Goal: Check status: Check status

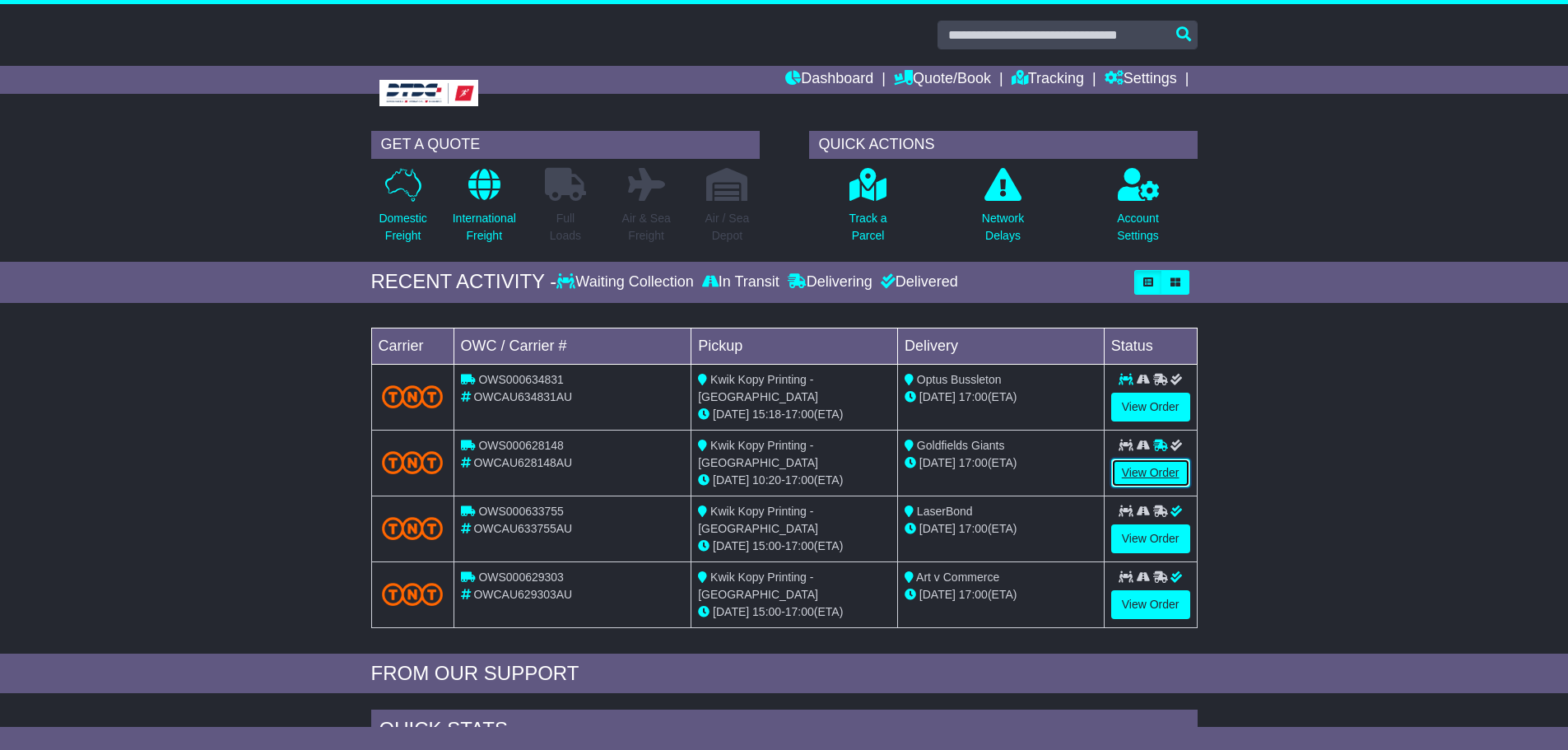
click at [1146, 468] on link "View Order" at bounding box center [1150, 473] width 79 height 29
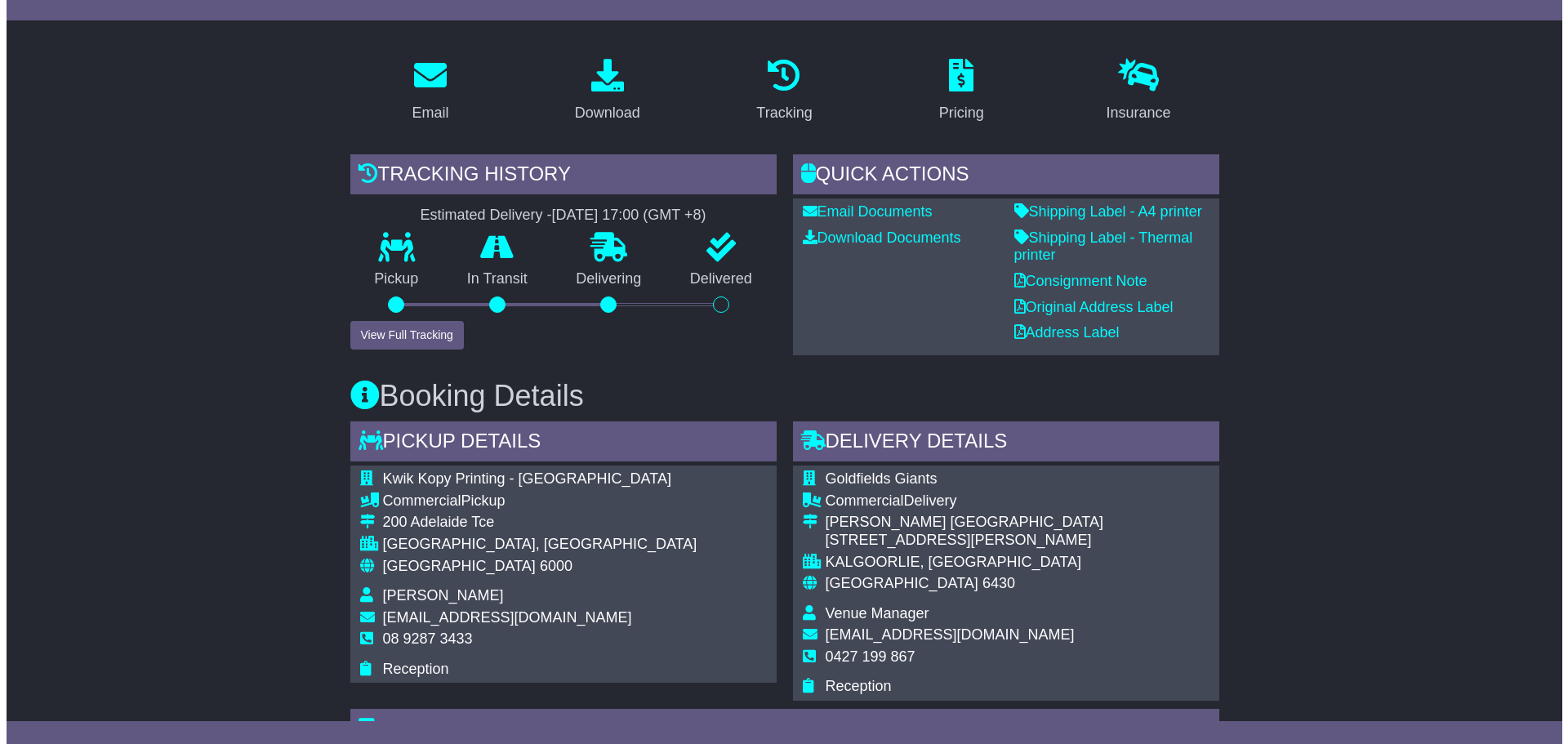
scroll to position [245, 0]
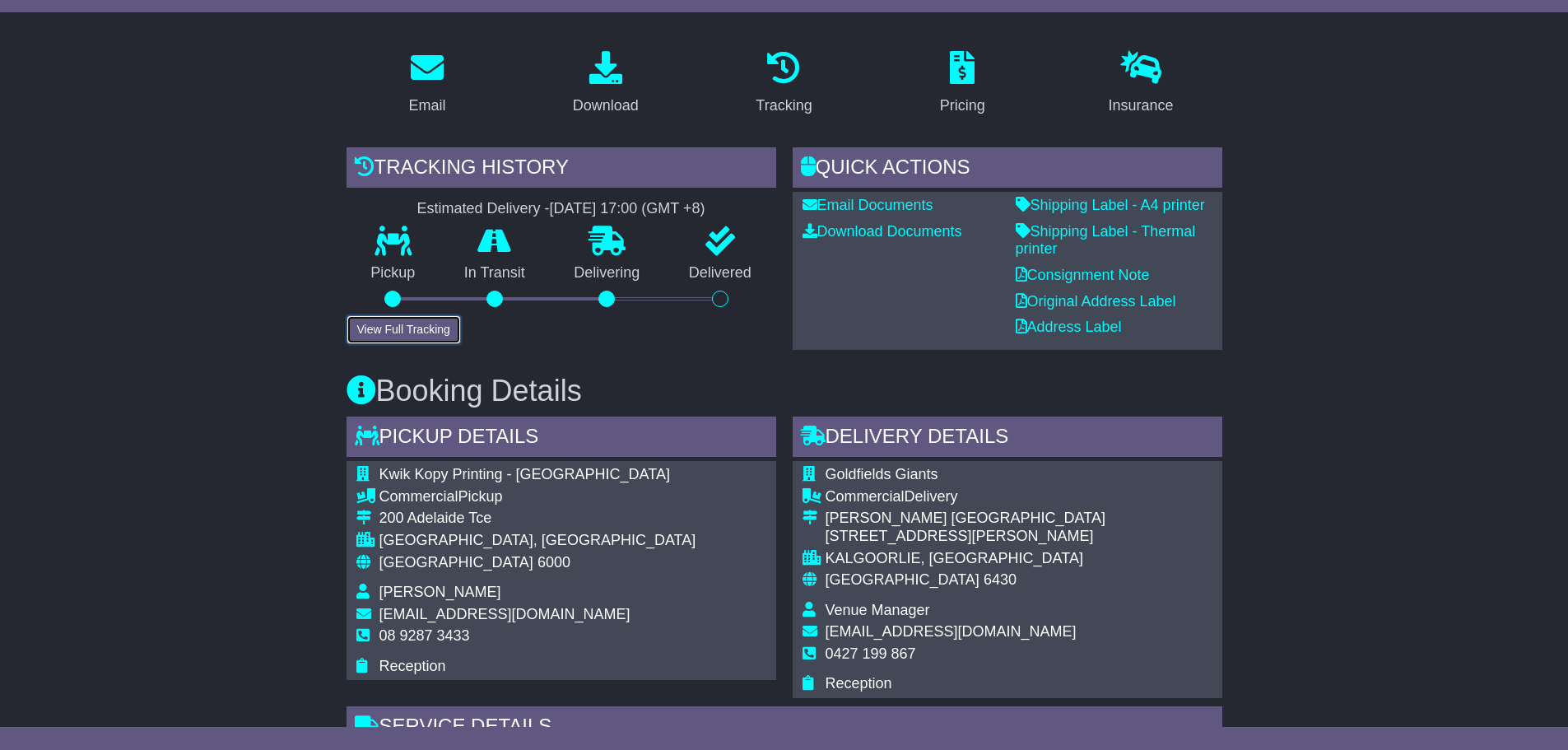
click at [413, 329] on button "View Full Tracking" at bounding box center [403, 330] width 114 height 29
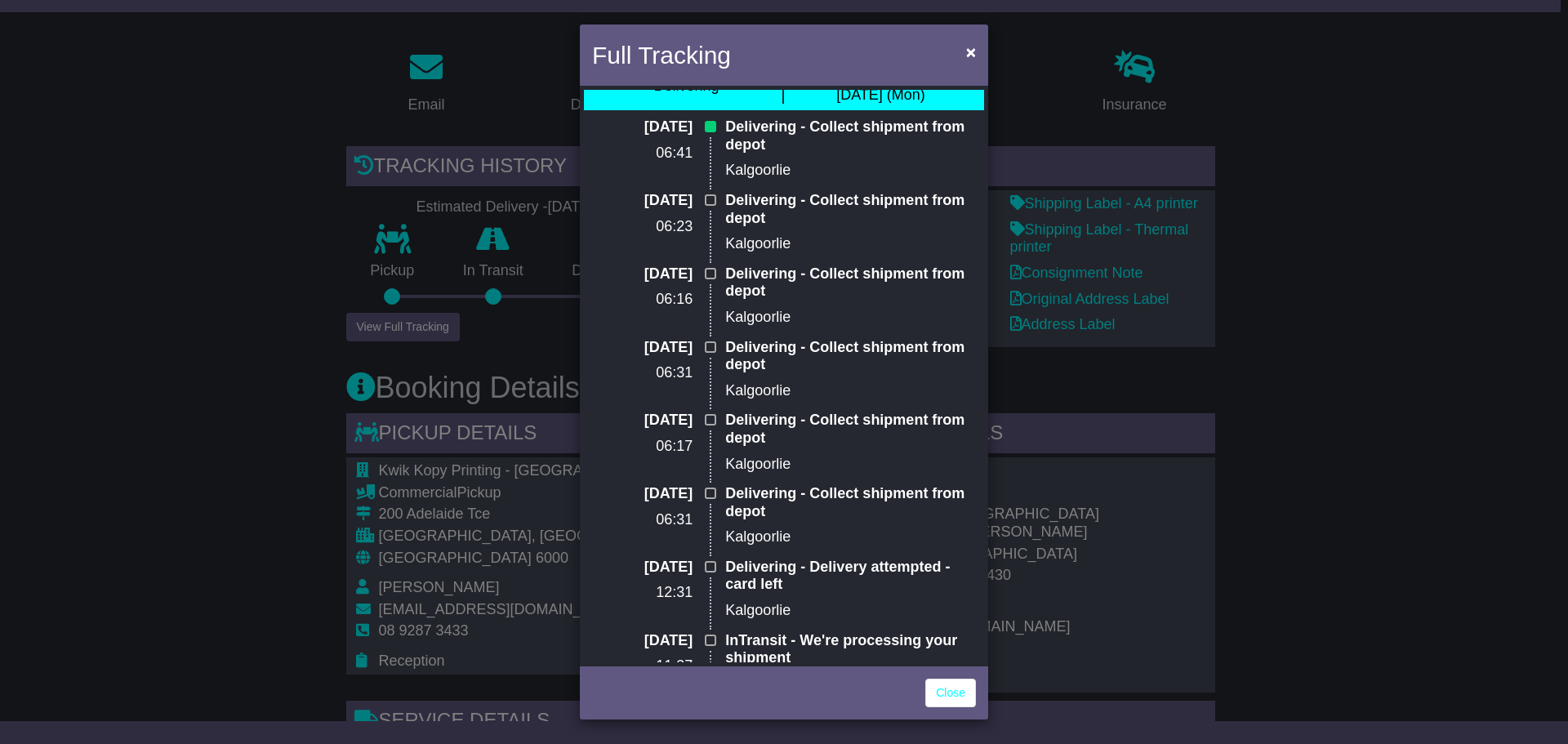
scroll to position [0, 0]
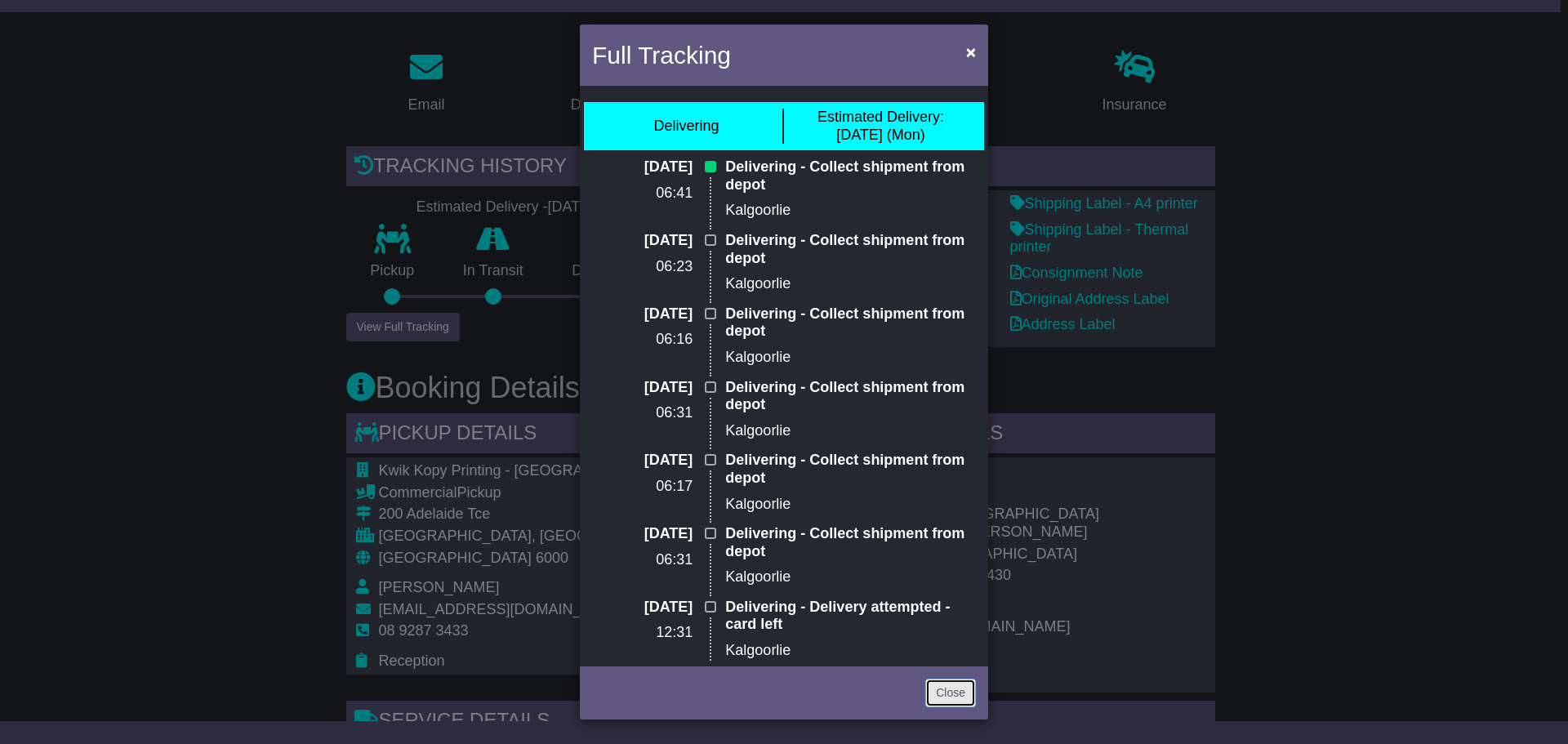
click at [946, 691] on link "Close" at bounding box center [950, 693] width 50 height 29
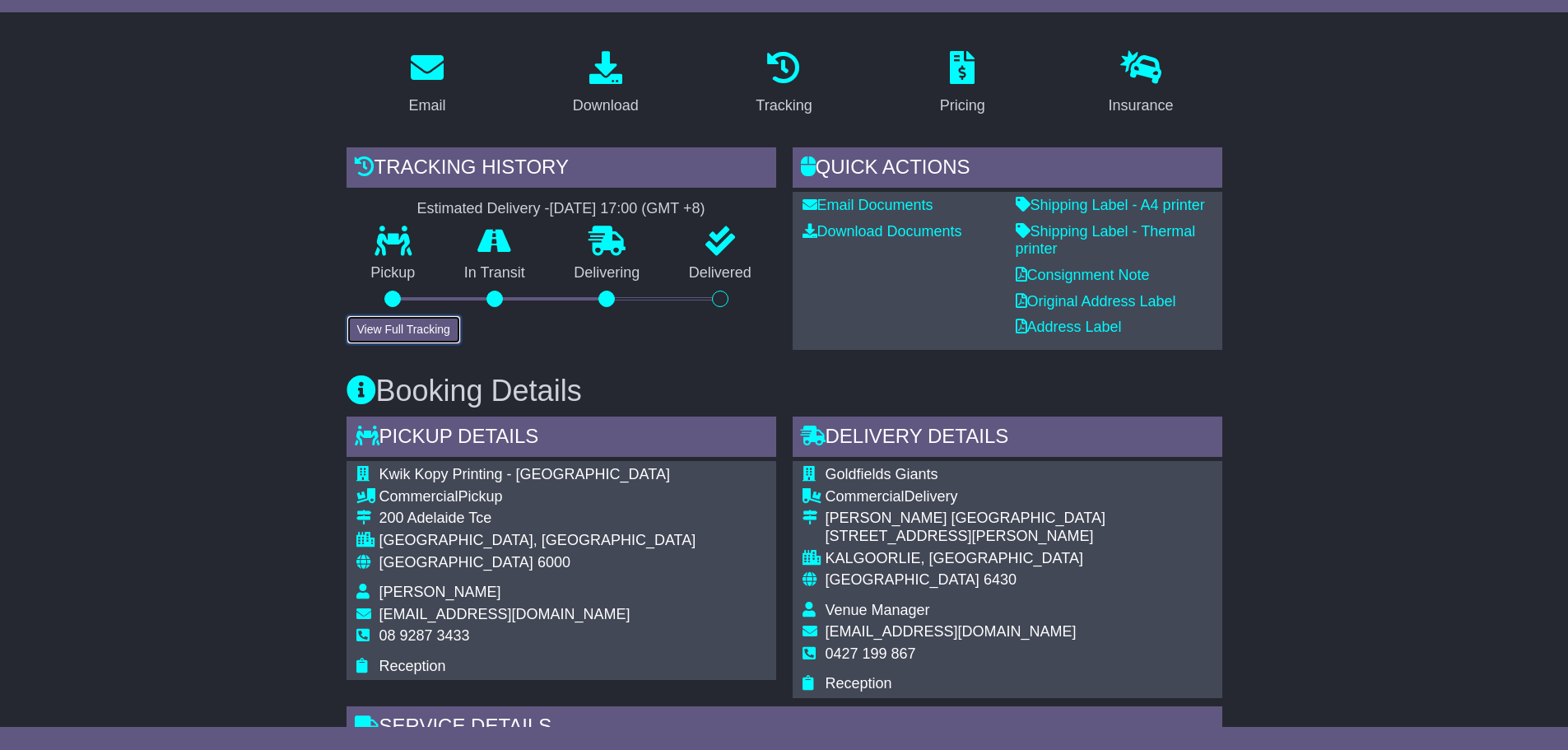
click at [404, 328] on button "View Full Tracking" at bounding box center [403, 330] width 114 height 29
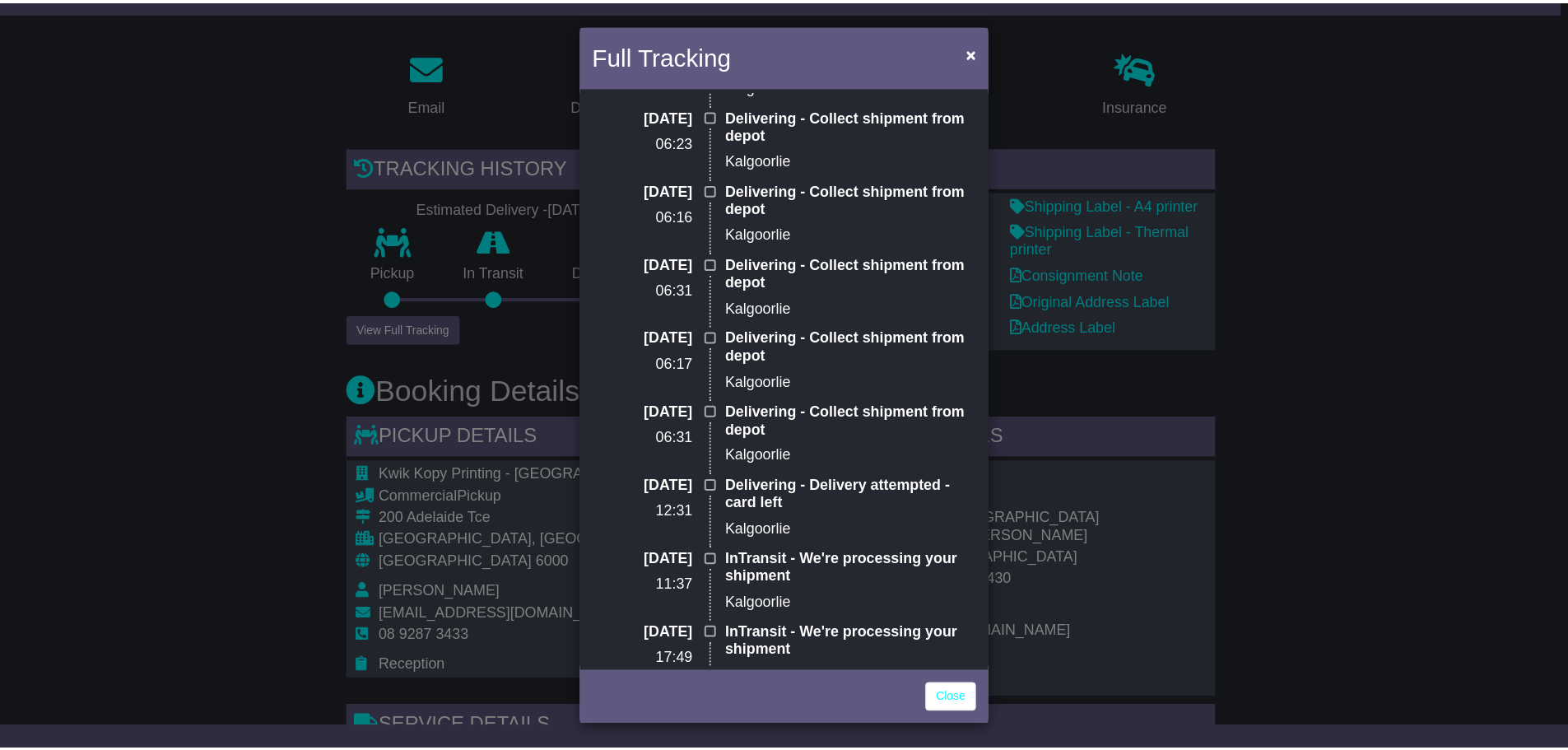
scroll to position [165, 0]
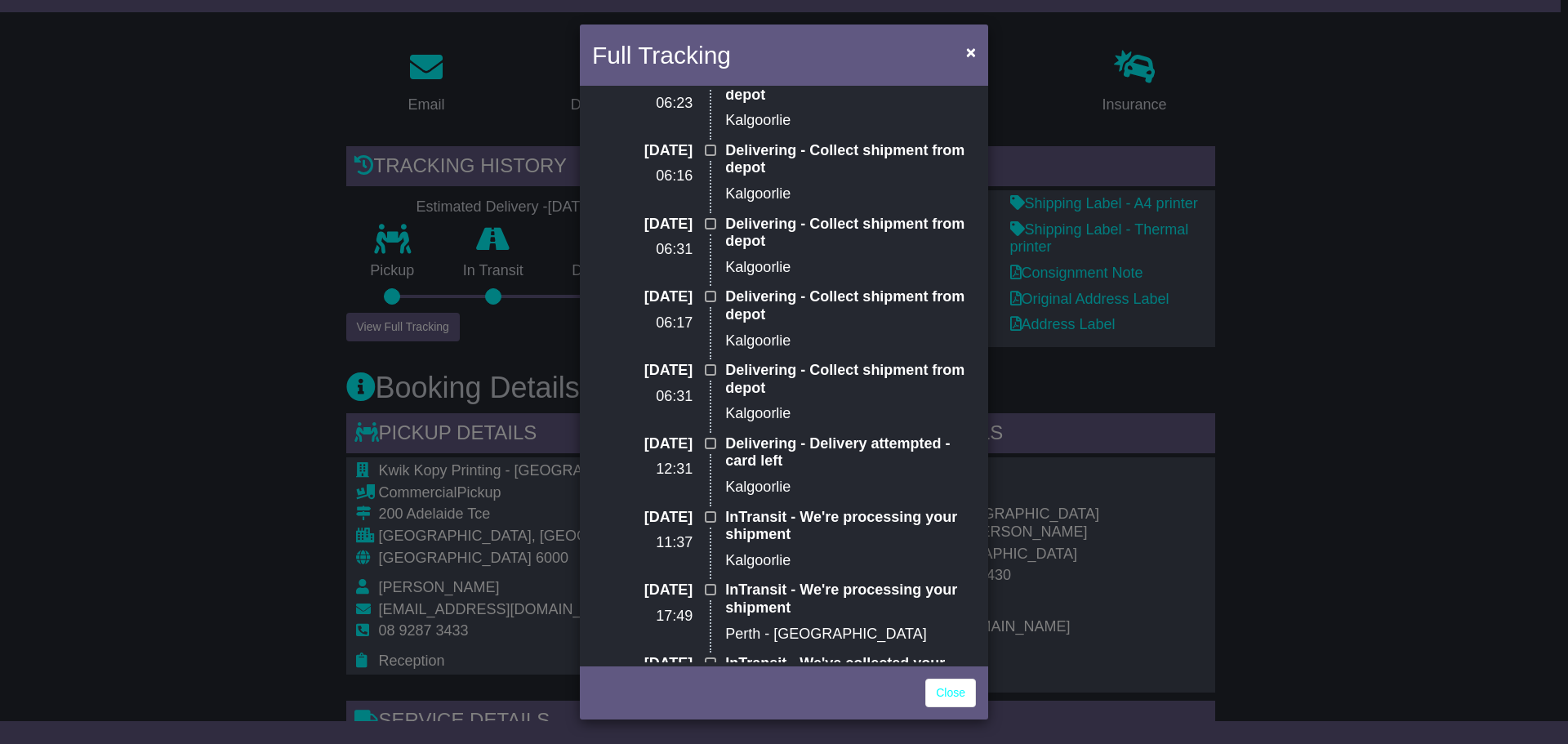
click at [1117, 574] on div "Full Tracking × Delivering Estimated Delivery: 18 Aug (Mon) 15 Aug 2025 06:41 D…" at bounding box center [784, 372] width 1568 height 744
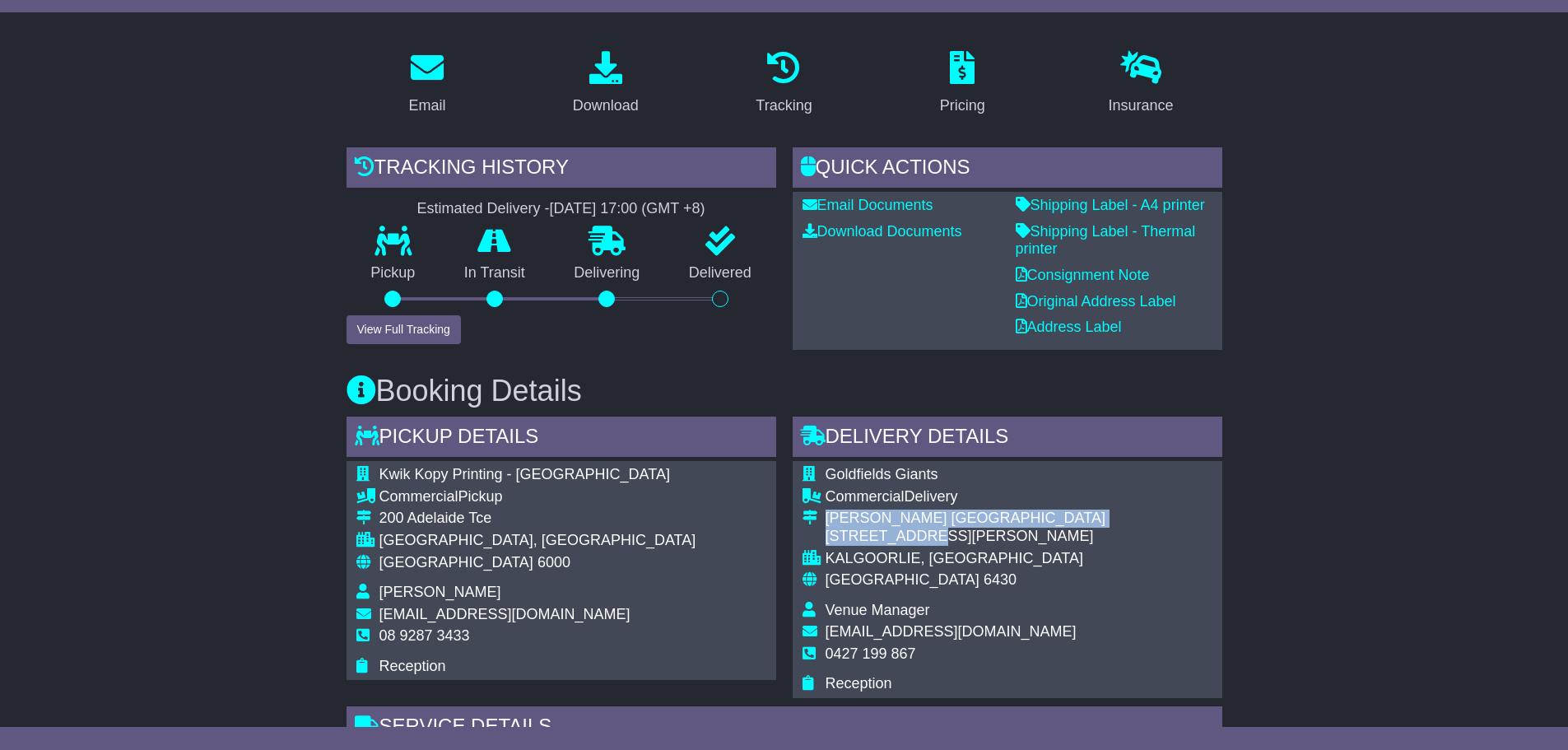
drag, startPoint x: 926, startPoint y: 537, endPoint x: 830, endPoint y: 519, distance: 97.7
click at [830, 519] on td "Niels Hansen Bball Stadium 2 Brookman St" at bounding box center [966, 529] width 280 height 40
copy td "Niels Hansen Bball Stadium 2 Brookman St"
click at [403, 323] on button "View Full Tracking" at bounding box center [403, 330] width 114 height 29
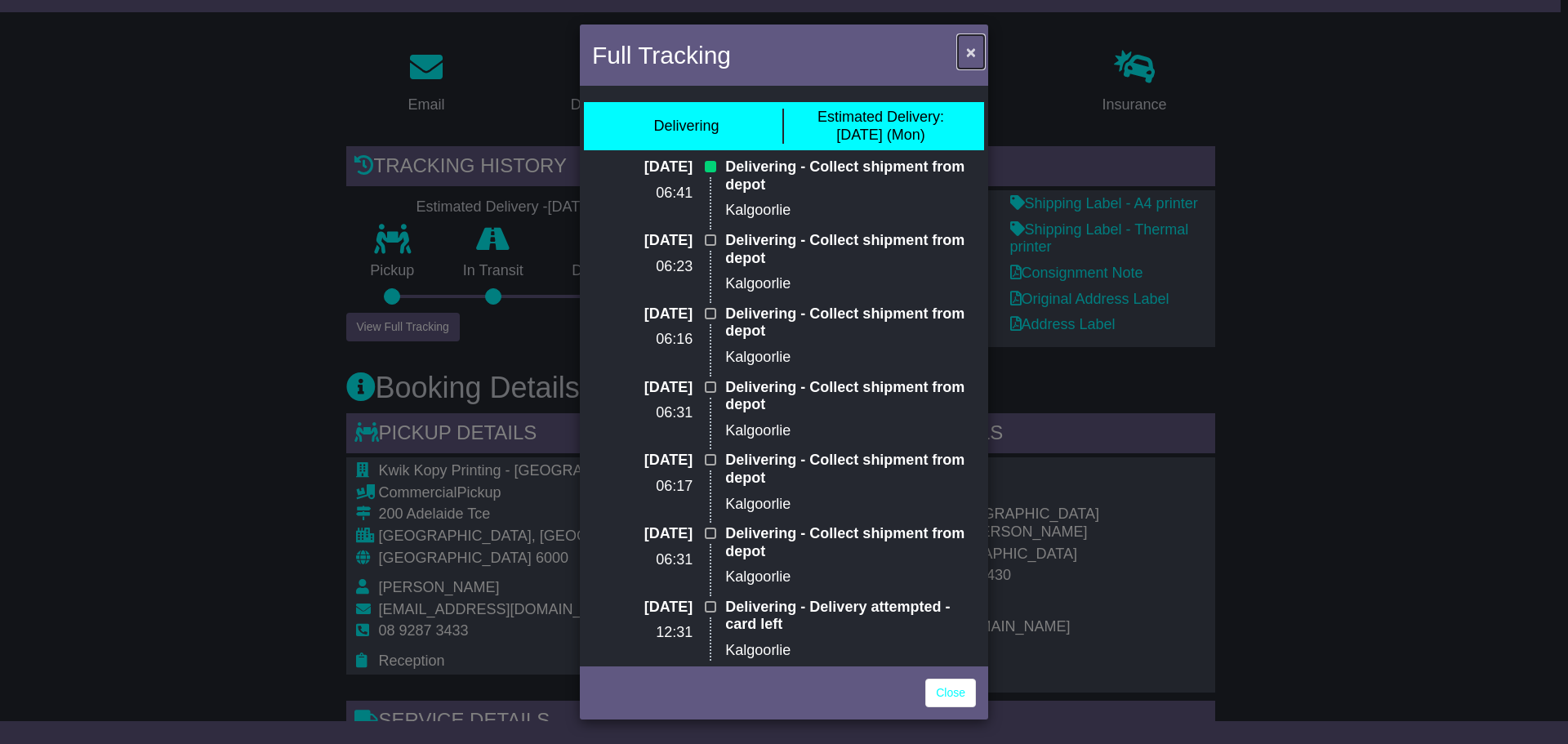
drag, startPoint x: 969, startPoint y: 50, endPoint x: 978, endPoint y: 52, distance: 9.2
click at [969, 50] on span "×" at bounding box center [970, 52] width 9 height 19
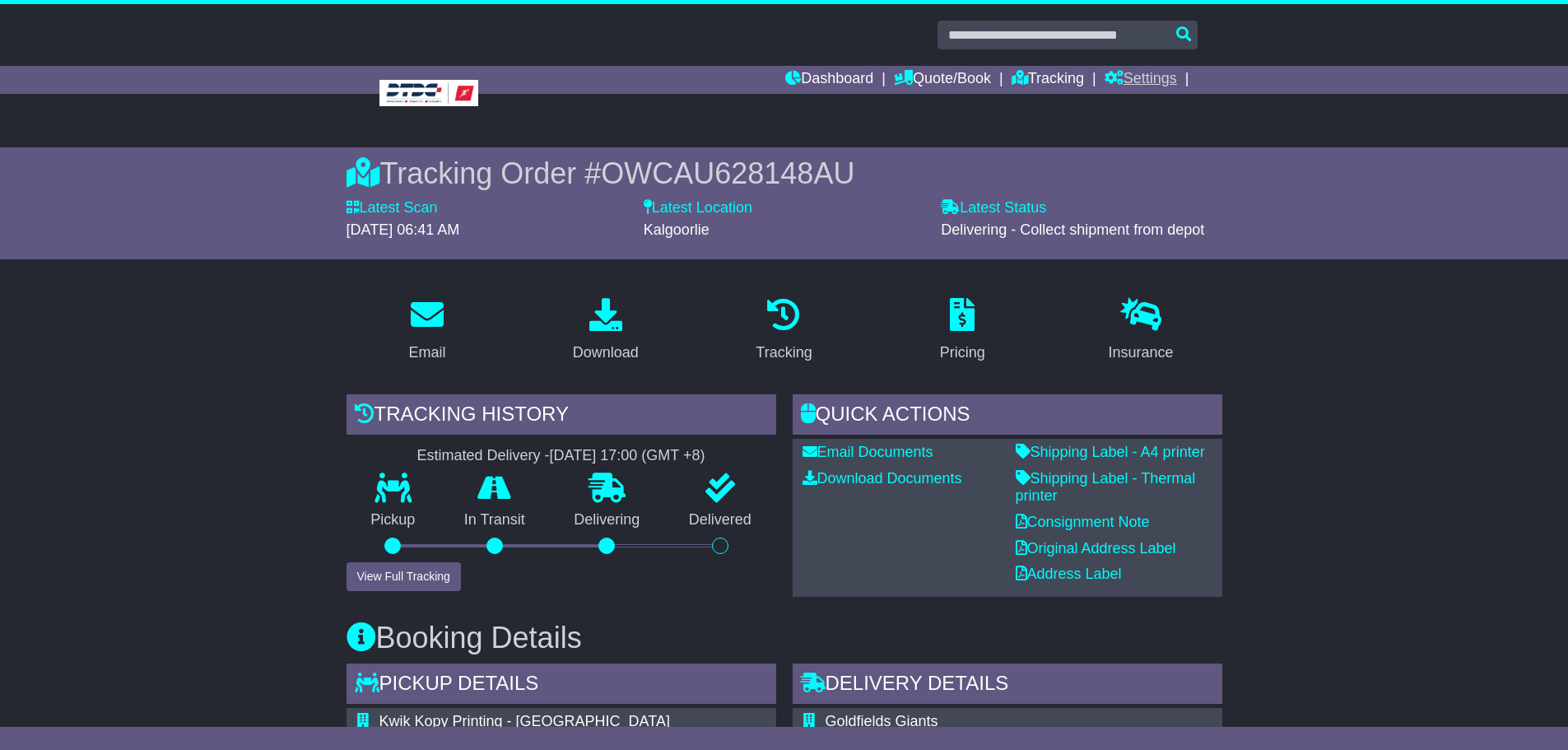
click at [1162, 76] on link "Settings" at bounding box center [1141, 80] width 72 height 28
click at [1126, 104] on link "Settings" at bounding box center [1170, 107] width 130 height 18
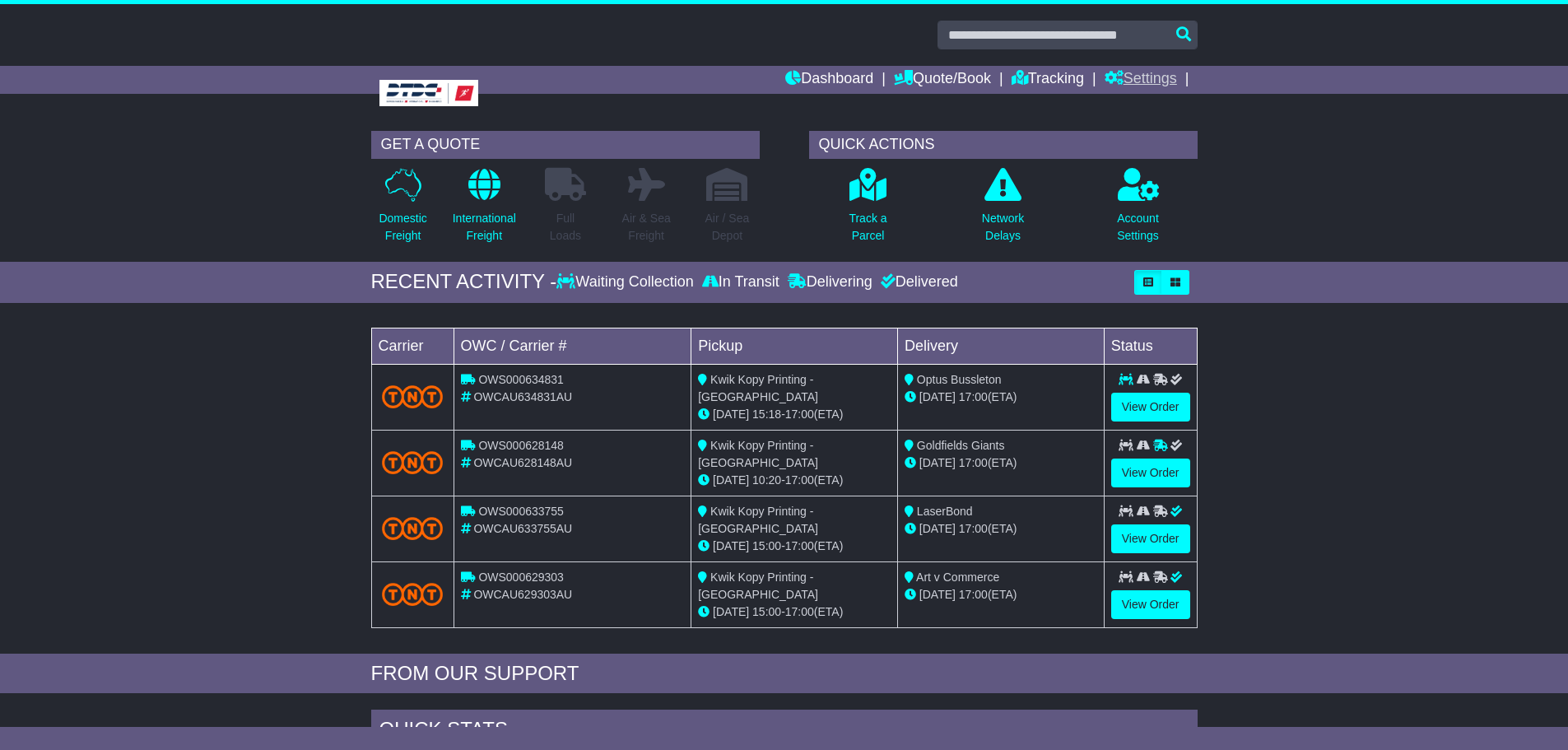
click at [1151, 76] on link "Settings" at bounding box center [1141, 80] width 72 height 28
click at [1139, 105] on link "Settings" at bounding box center [1170, 107] width 130 height 18
